Goal: Task Accomplishment & Management: Use online tool/utility

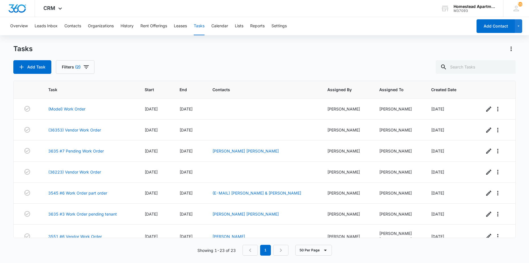
scroll to position [372, 0]
click at [68, 129] on link "(36353) Vendor Work Order" at bounding box center [74, 130] width 53 height 6
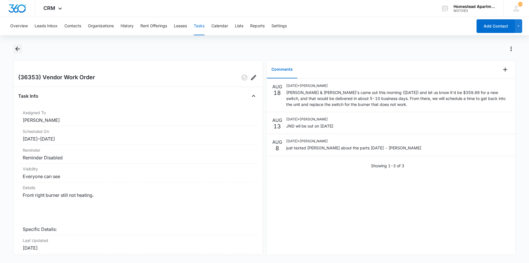
click at [16, 49] on icon "Back" at bounding box center [17, 48] width 7 height 7
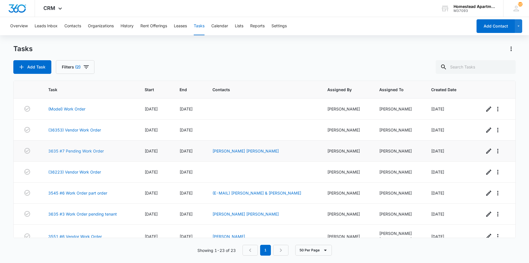
scroll to position [28, 0]
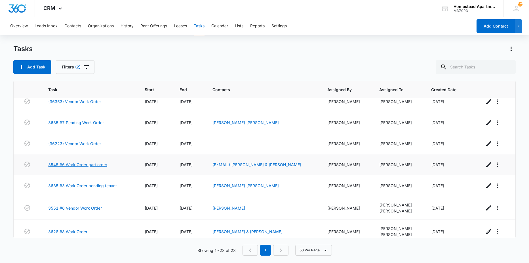
click at [87, 167] on link "3545 #6 Work Order part order" at bounding box center [77, 164] width 59 height 6
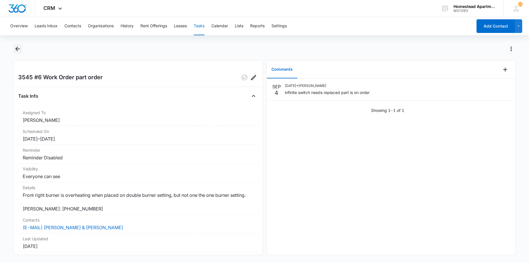
click at [19, 50] on icon "Back" at bounding box center [17, 48] width 7 height 7
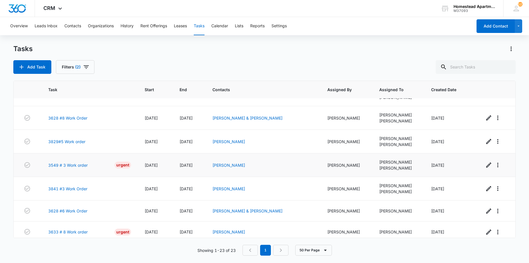
scroll to position [170, 0]
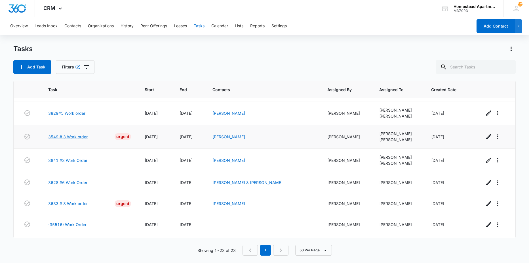
click at [81, 138] on link "3549 # 3 Work order" at bounding box center [67, 137] width 39 height 6
